Goal: Task Accomplishment & Management: Complete application form

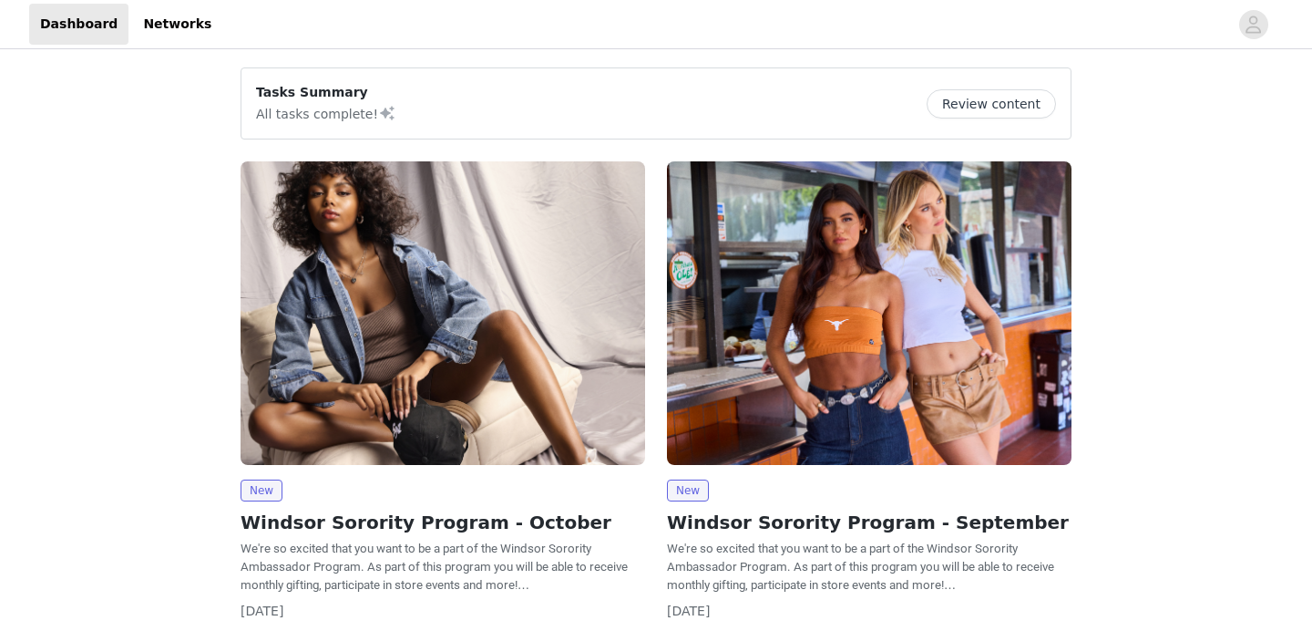
scroll to position [90, 0]
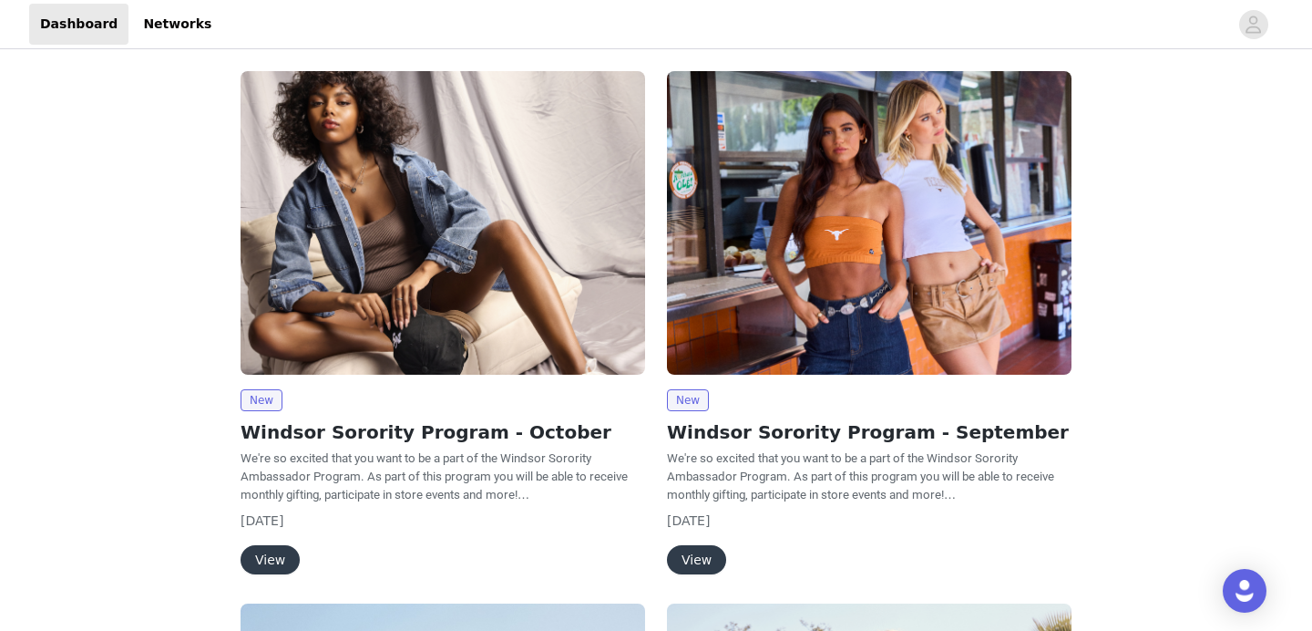
click at [264, 556] on button "View" at bounding box center [270, 559] width 59 height 29
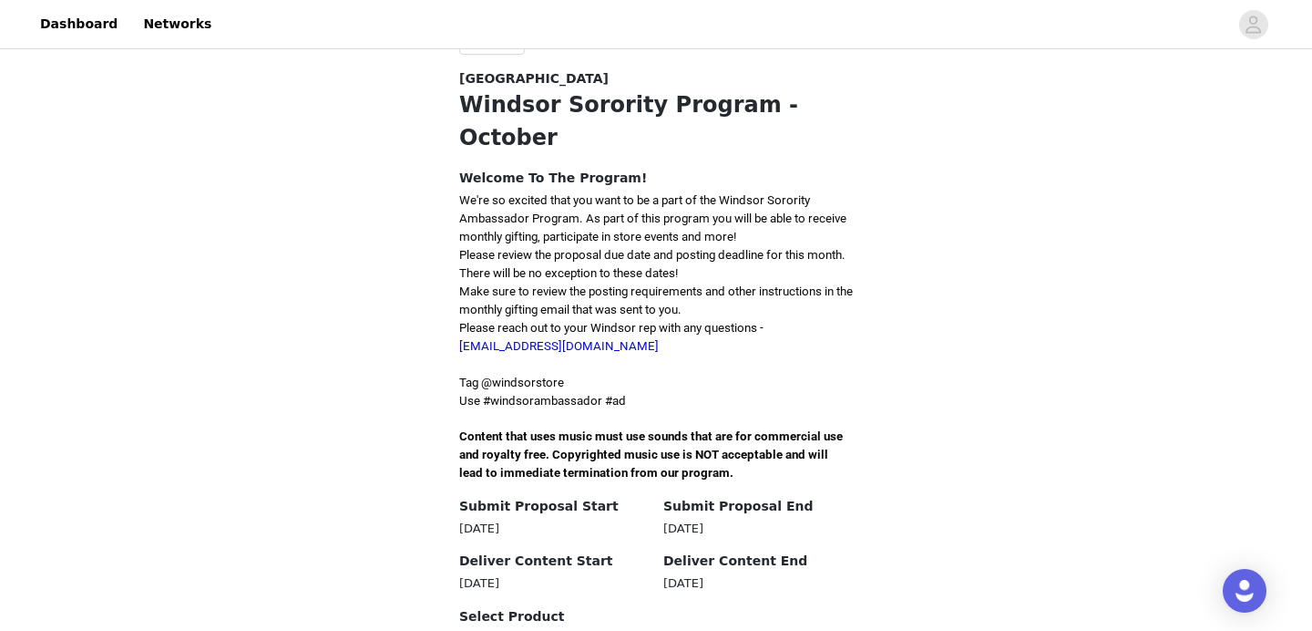
scroll to position [354, 0]
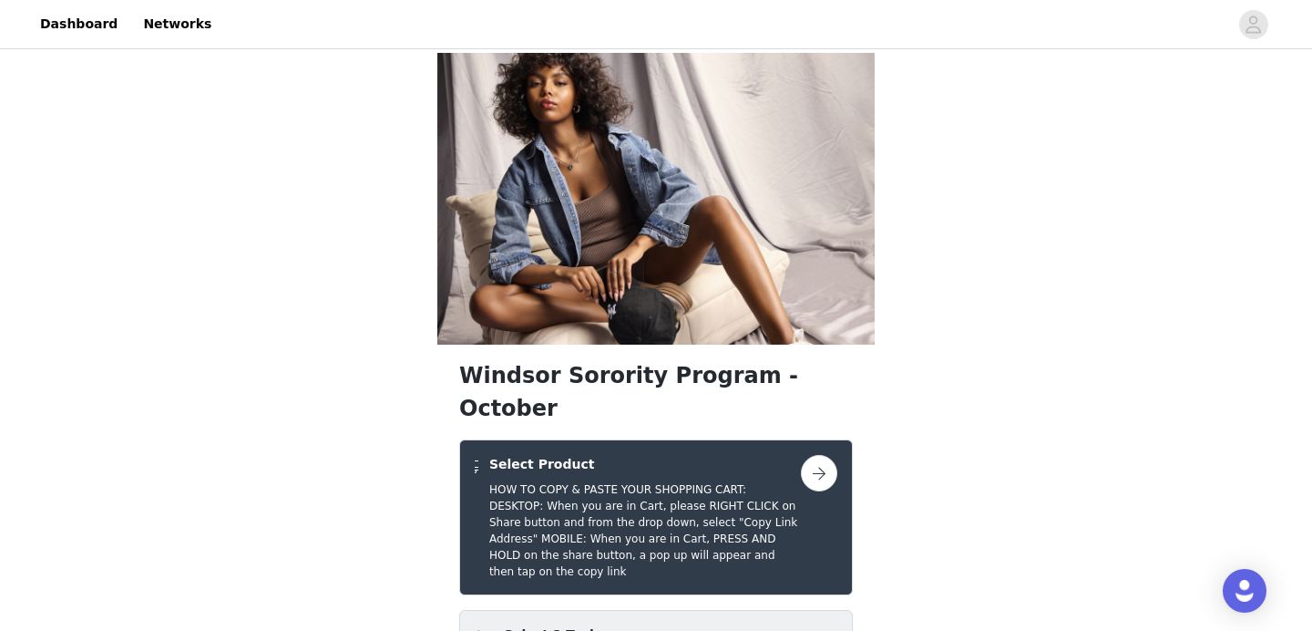
click at [819, 455] on button "button" at bounding box center [819, 473] width 36 height 36
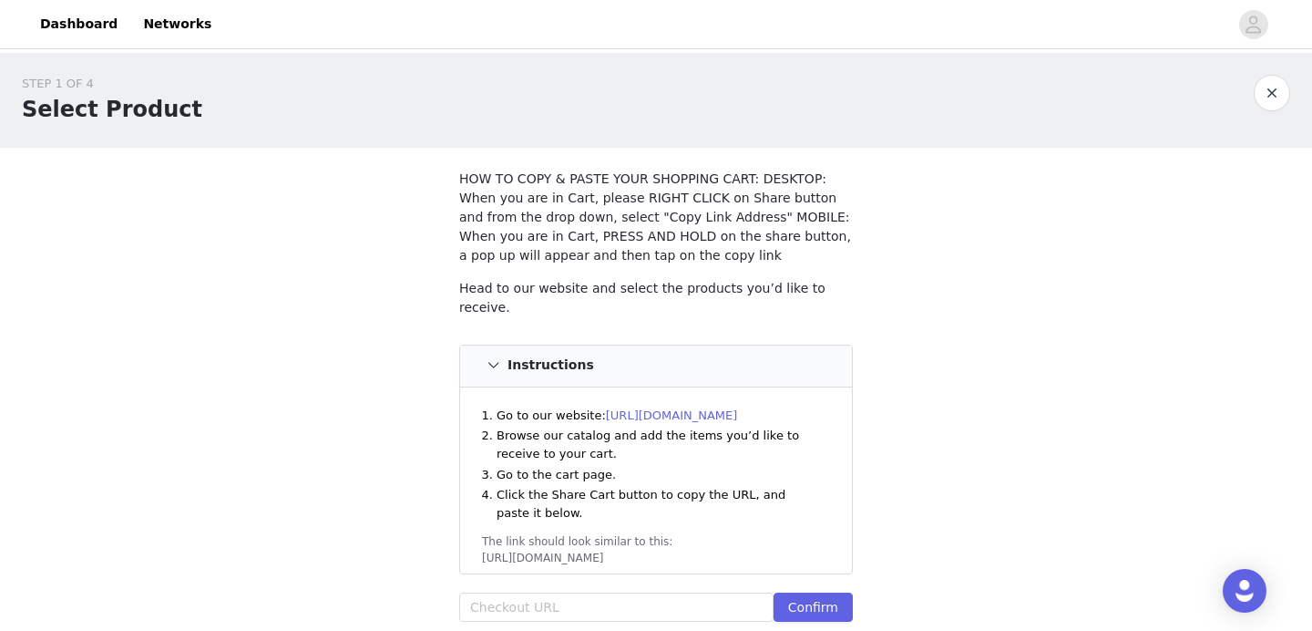
scroll to position [50, 0]
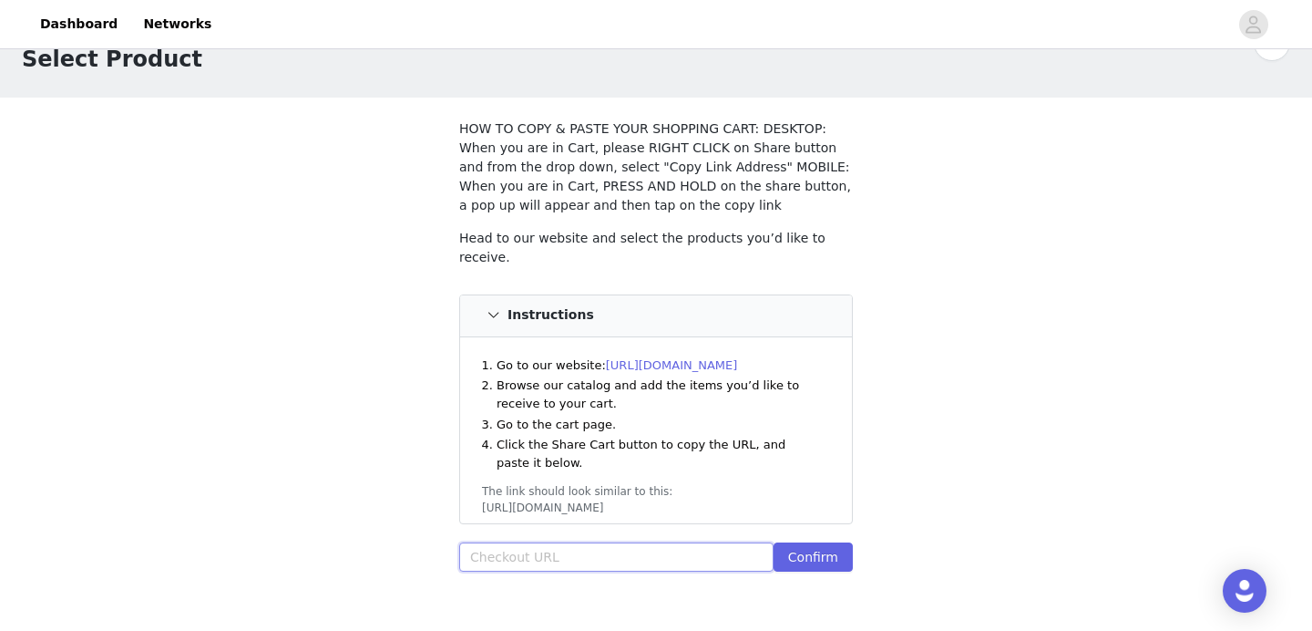
click at [713, 548] on input "text" at bounding box center [616, 556] width 314 height 29
paste input "[URL][DOMAIN_NAME]"
type input "[URL][DOMAIN_NAME]"
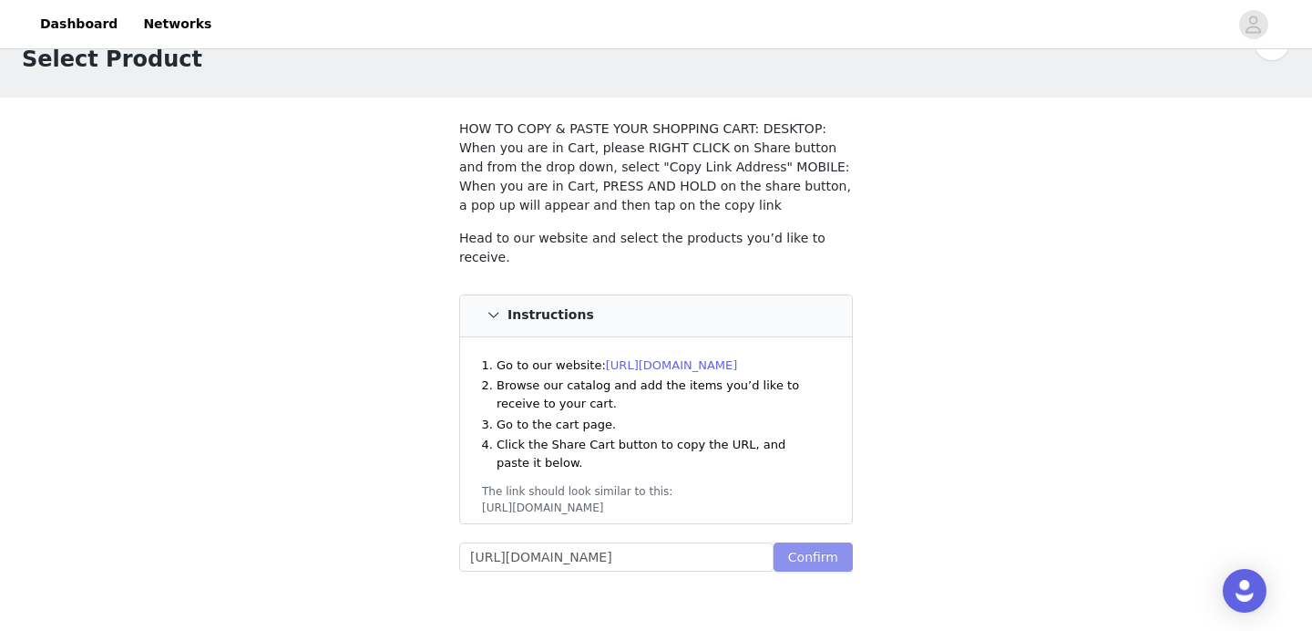
click at [795, 548] on button "Confirm" at bounding box center [813, 556] width 79 height 29
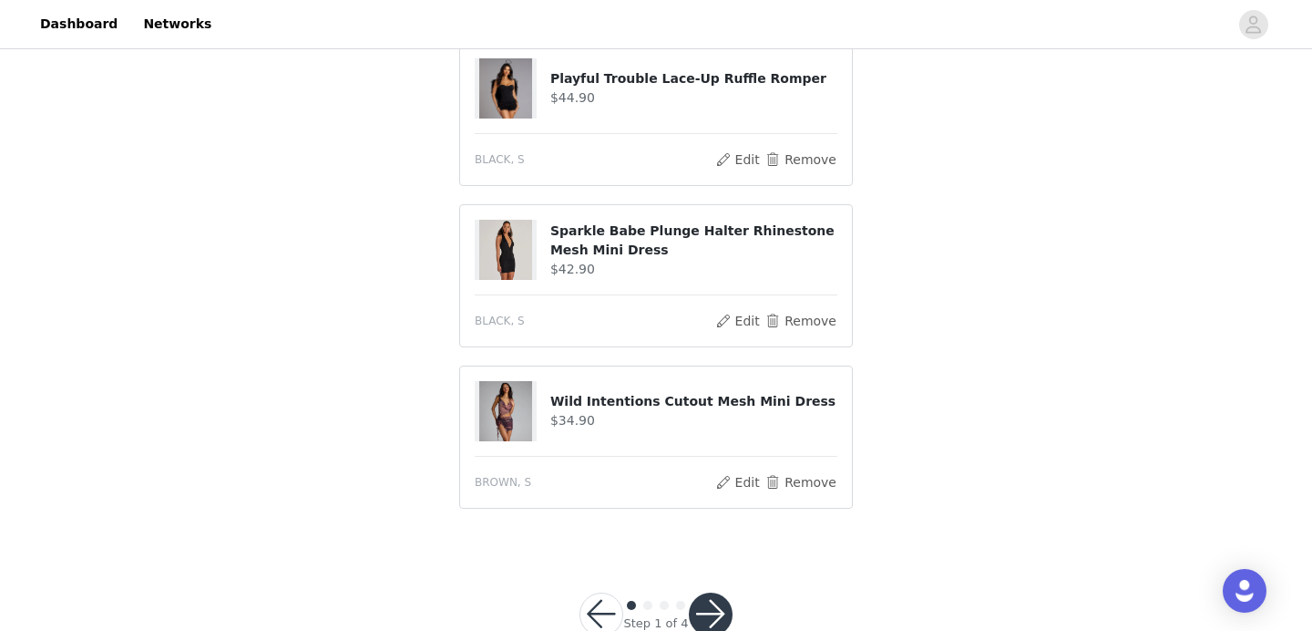
scroll to position [955, 0]
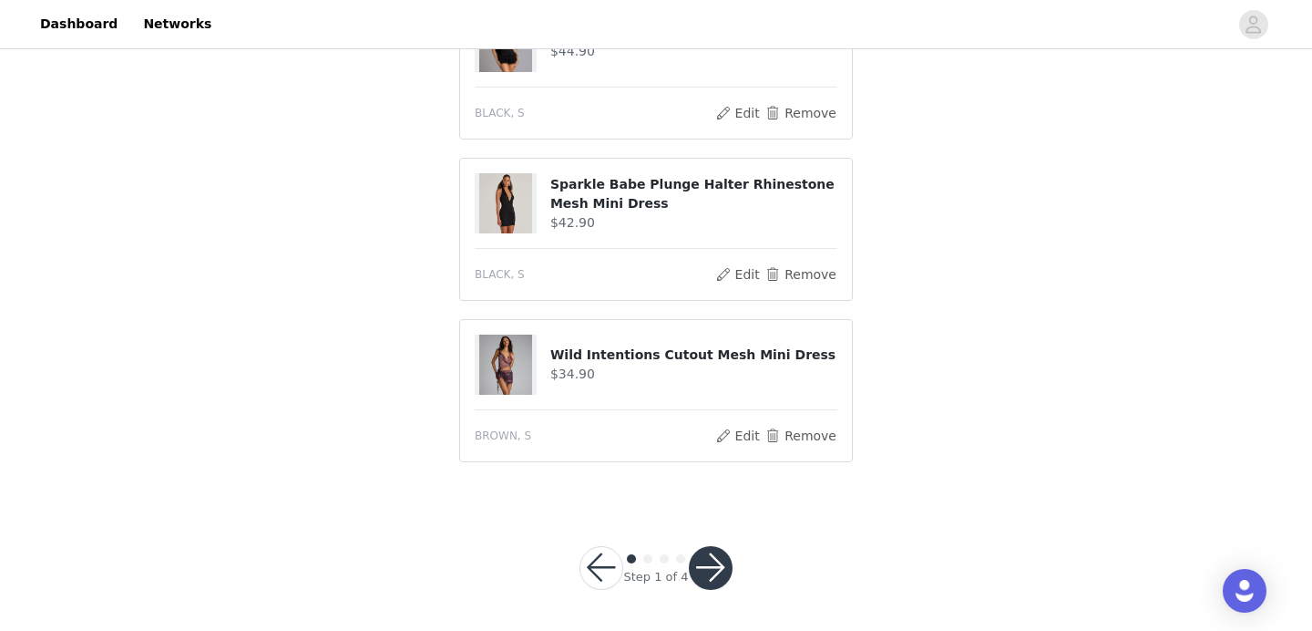
click at [723, 560] on button "button" at bounding box center [711, 568] width 44 height 44
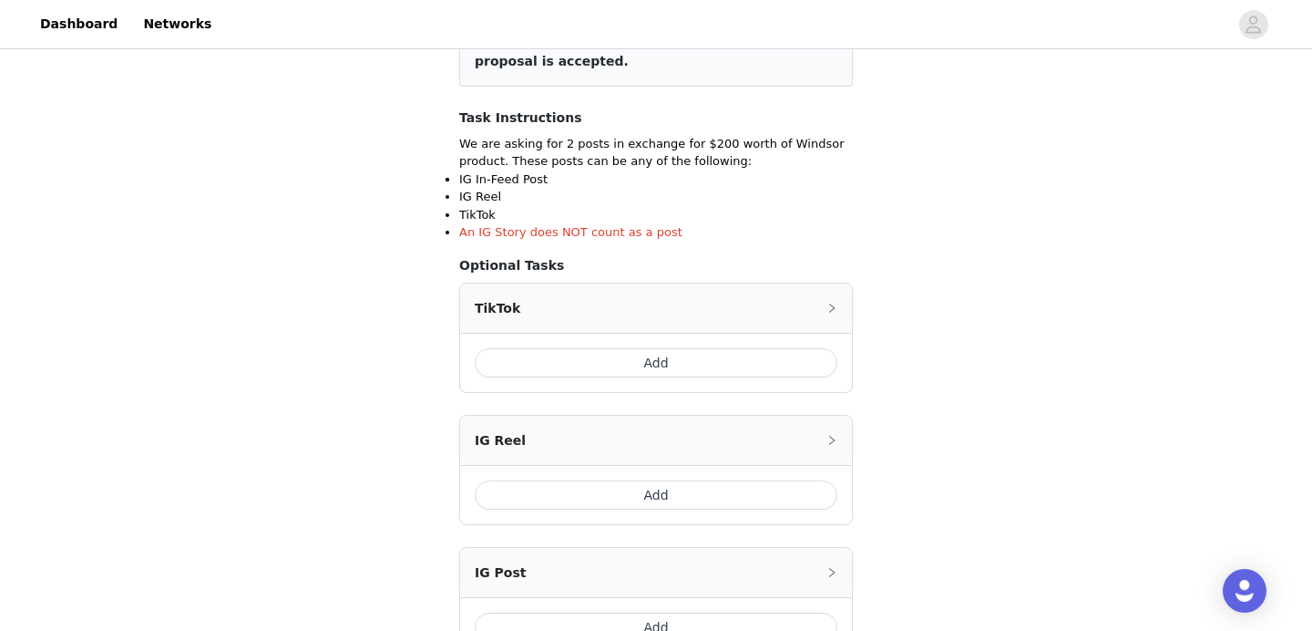
scroll to position [278, 0]
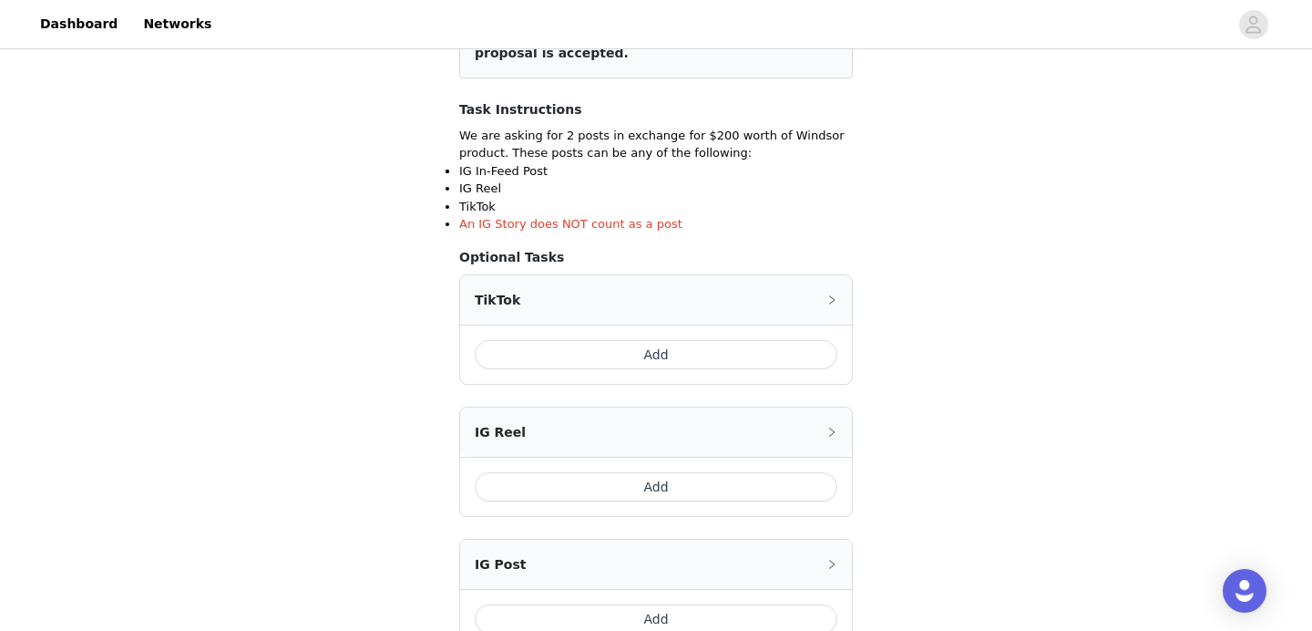
click at [825, 347] on button "Add" at bounding box center [656, 354] width 363 height 29
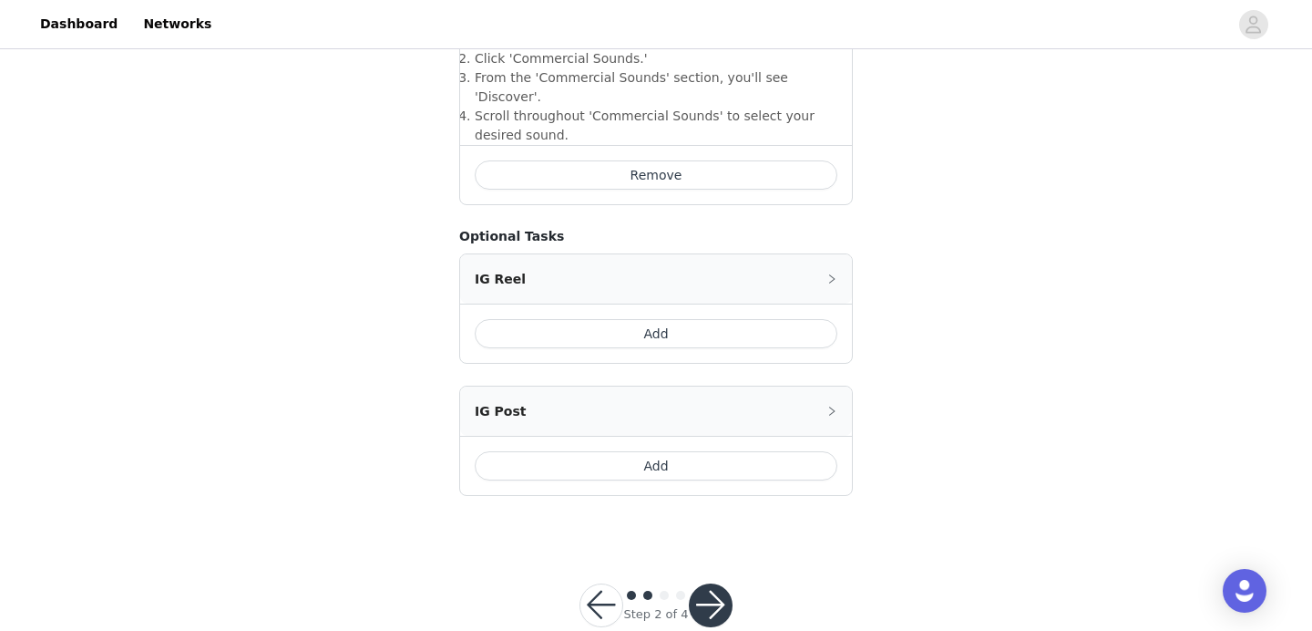
scroll to position [776, 0]
click at [779, 450] on button "Add" at bounding box center [656, 464] width 363 height 29
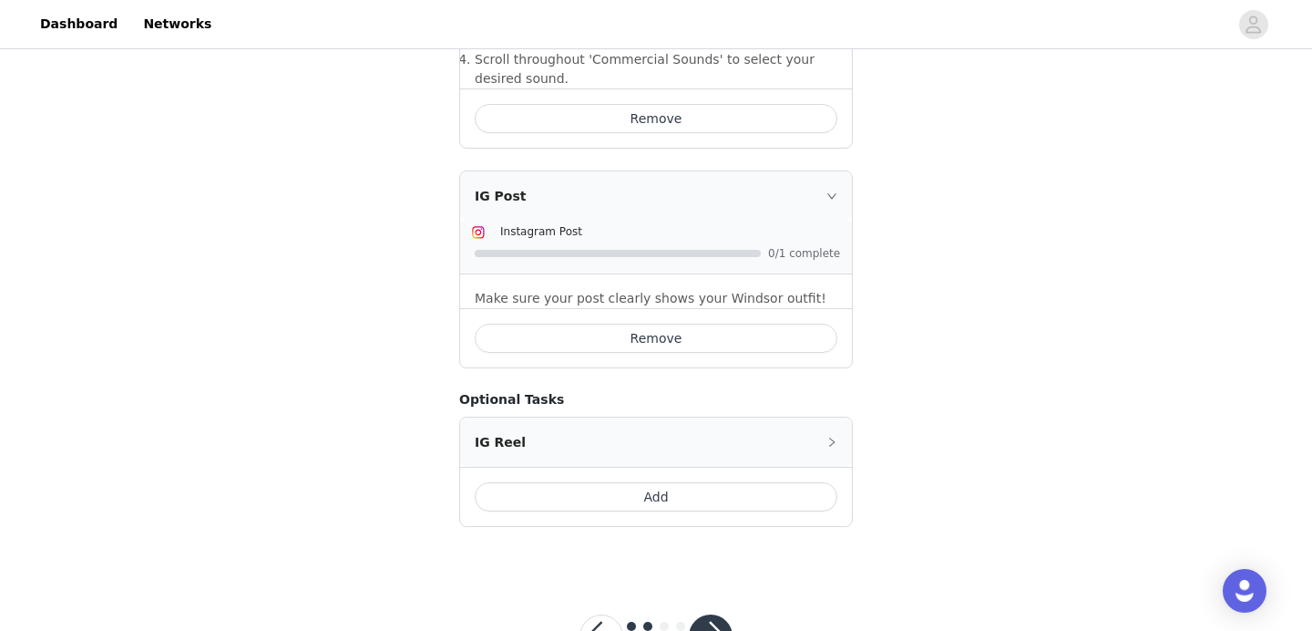
scroll to position [863, 0]
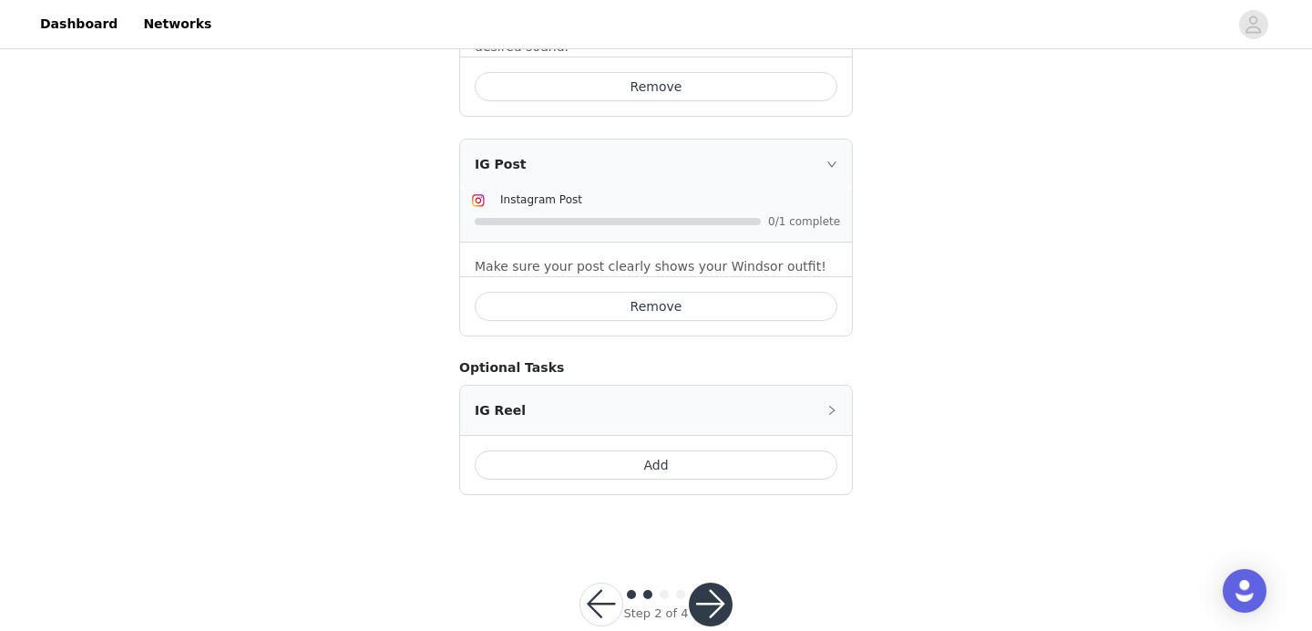
click at [723, 582] on button "button" at bounding box center [711, 604] width 44 height 44
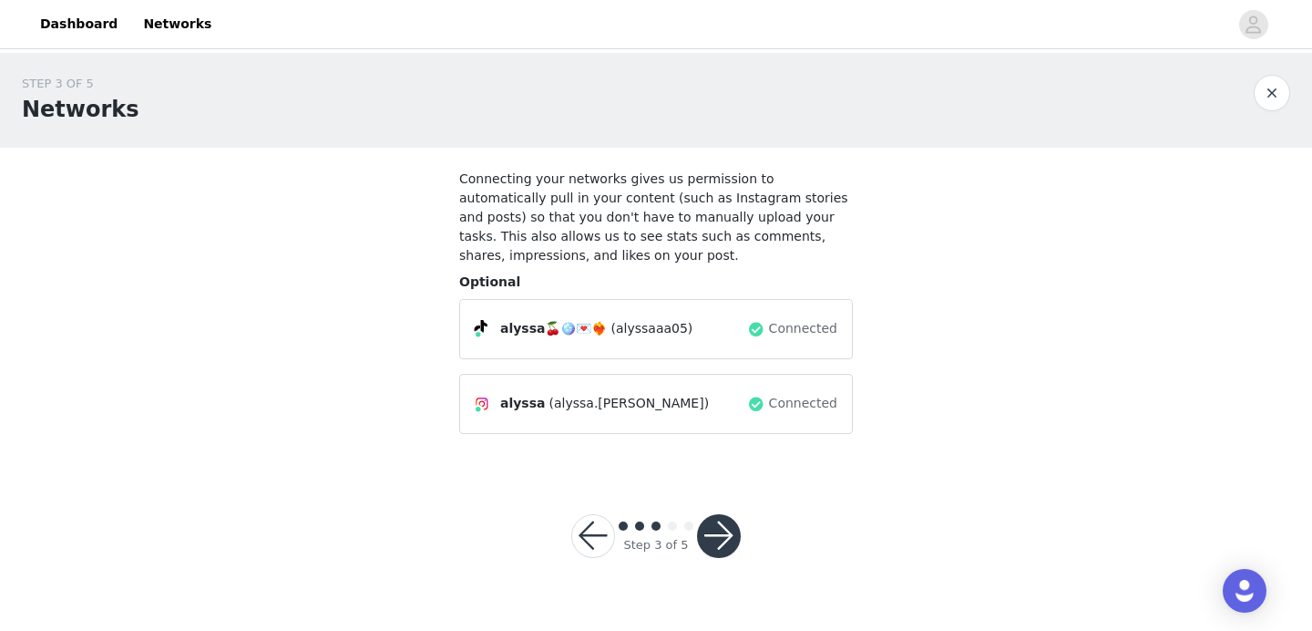
click at [728, 526] on button "button" at bounding box center [719, 536] width 44 height 44
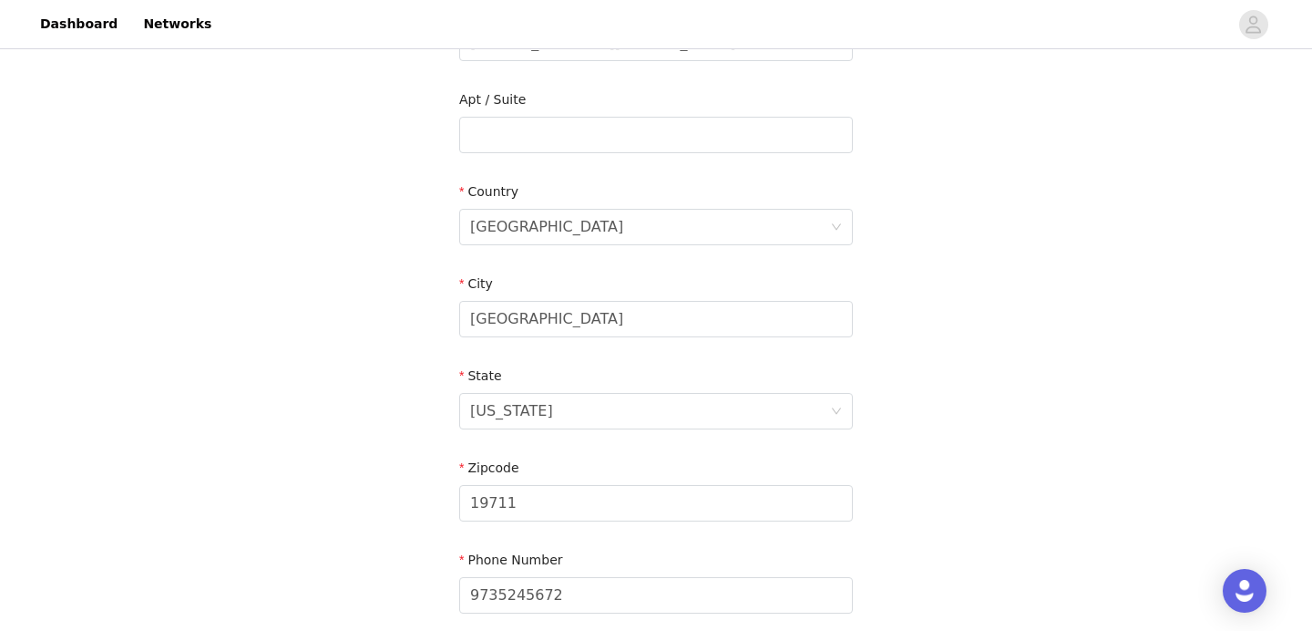
scroll to position [611, 0]
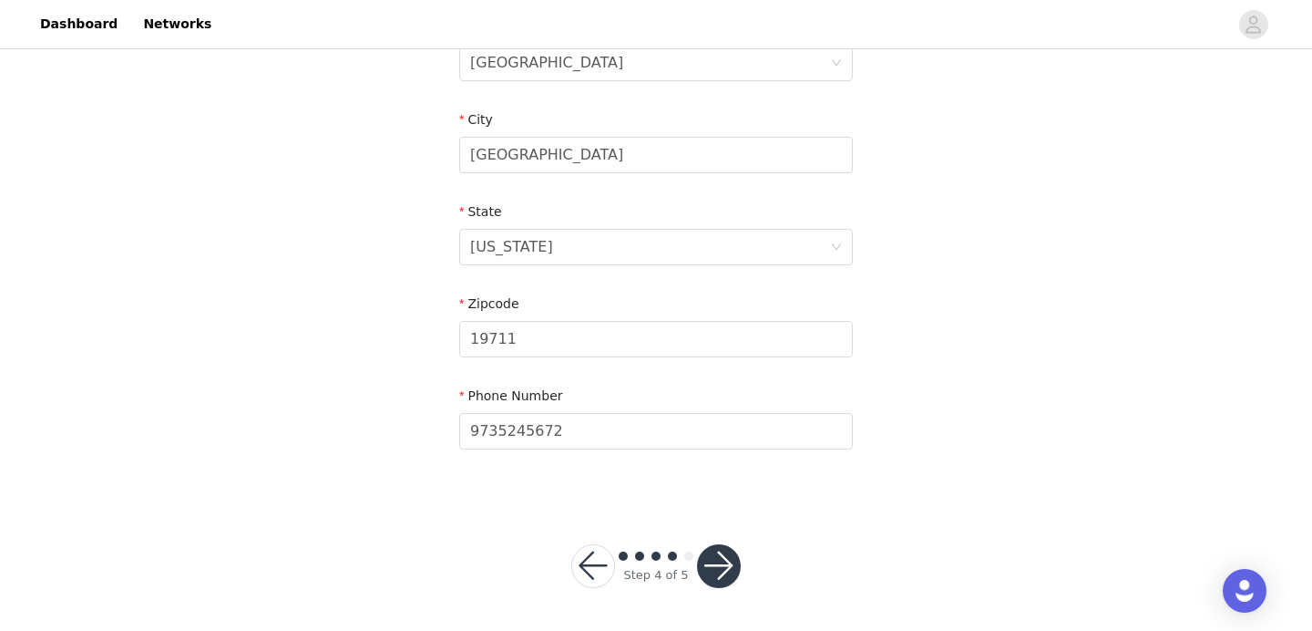
click at [731, 561] on button "button" at bounding box center [719, 566] width 44 height 44
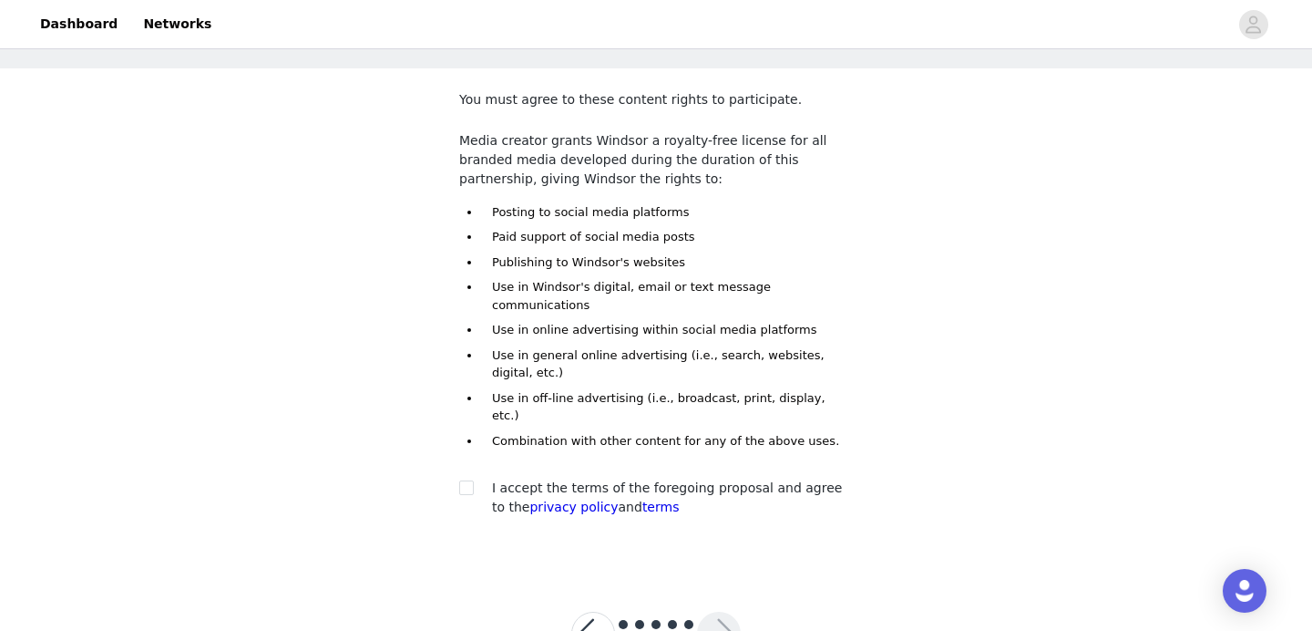
scroll to position [80, 0]
click at [473, 479] on span at bounding box center [466, 486] width 15 height 15
click at [472, 479] on input "checkbox" at bounding box center [465, 485] width 13 height 13
checkbox input "true"
click at [730, 611] on button "button" at bounding box center [719, 633] width 44 height 44
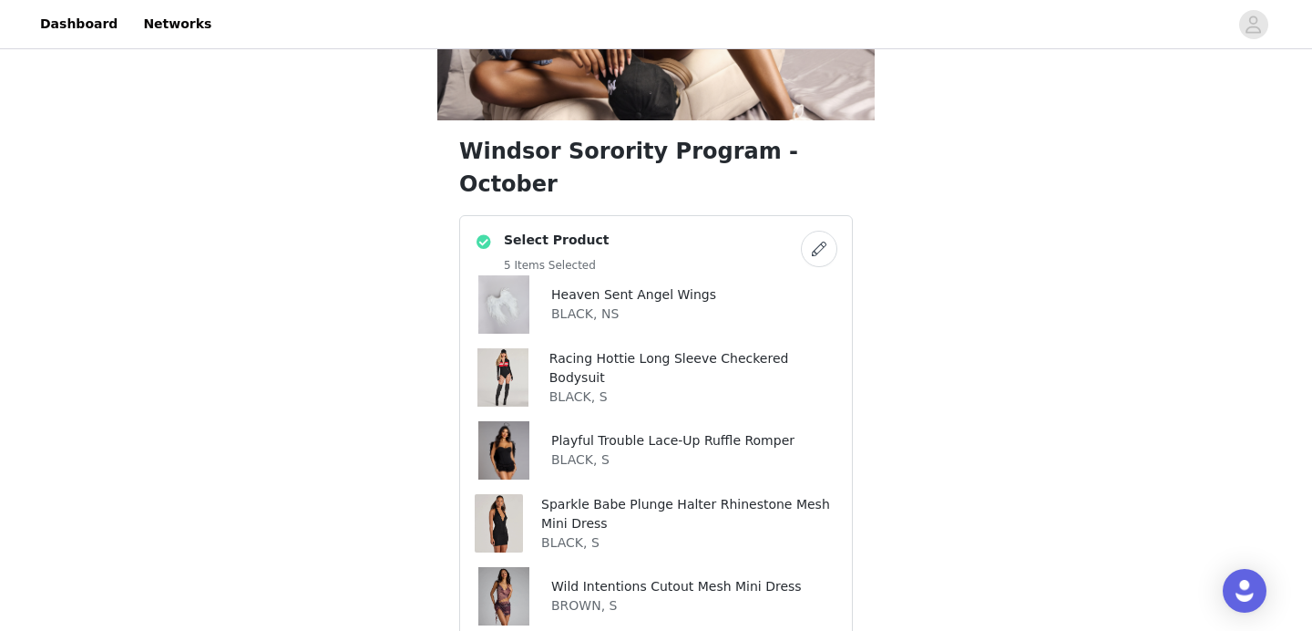
scroll to position [921, 0]
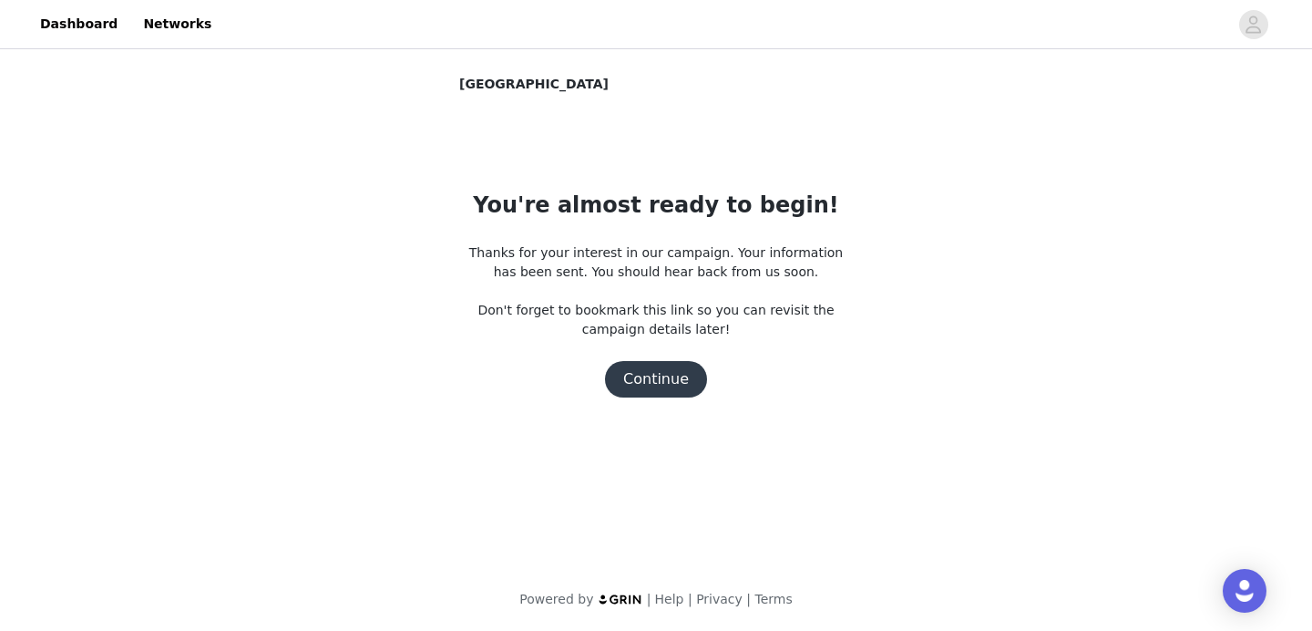
scroll to position [0, 0]
click at [670, 384] on button "Continue" at bounding box center [656, 379] width 102 height 36
